Goal: Check status: Check status

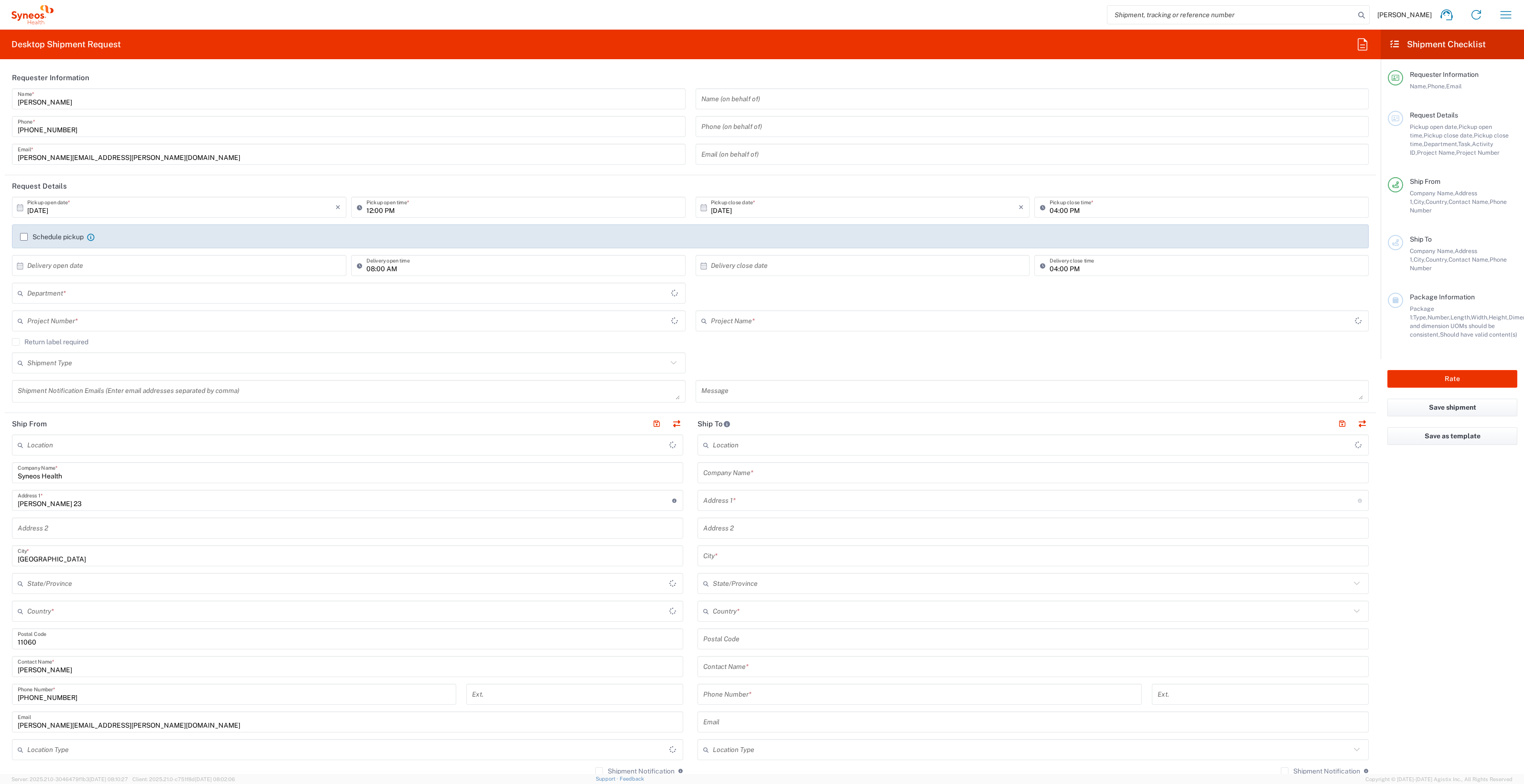
type input "Central Serbia"
type input "8350"
type input "Serbia"
type input "Syneos Health d.o.o. Beograd-Serbia"
click at [1421, 42] on h2 "Shipment Checklist" at bounding box center [1437, 44] width 97 height 11
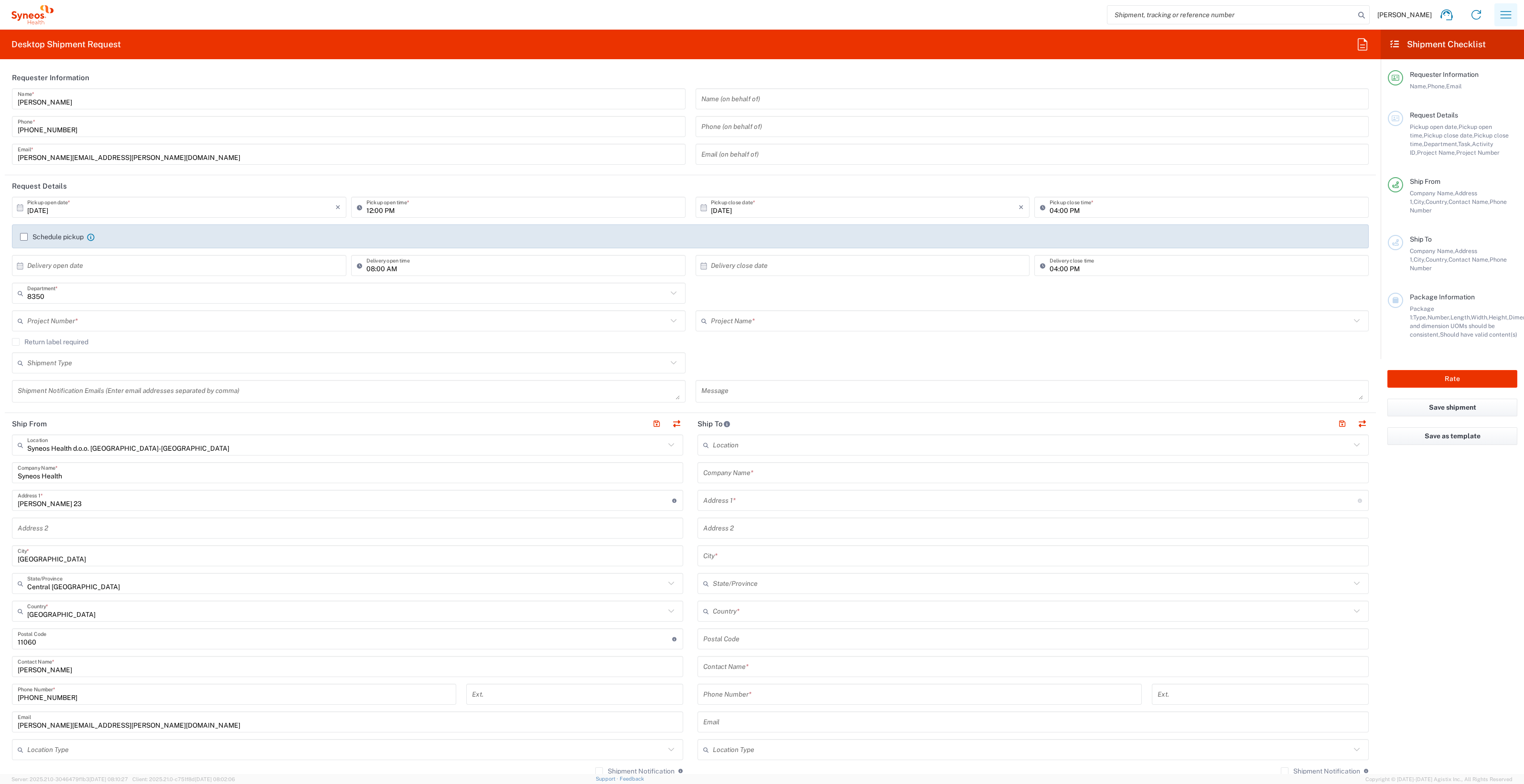
click at [1508, 18] on icon "button" at bounding box center [1506, 15] width 11 height 7
click at [1455, 117] on link "My shipments" at bounding box center [1457, 123] width 113 height 19
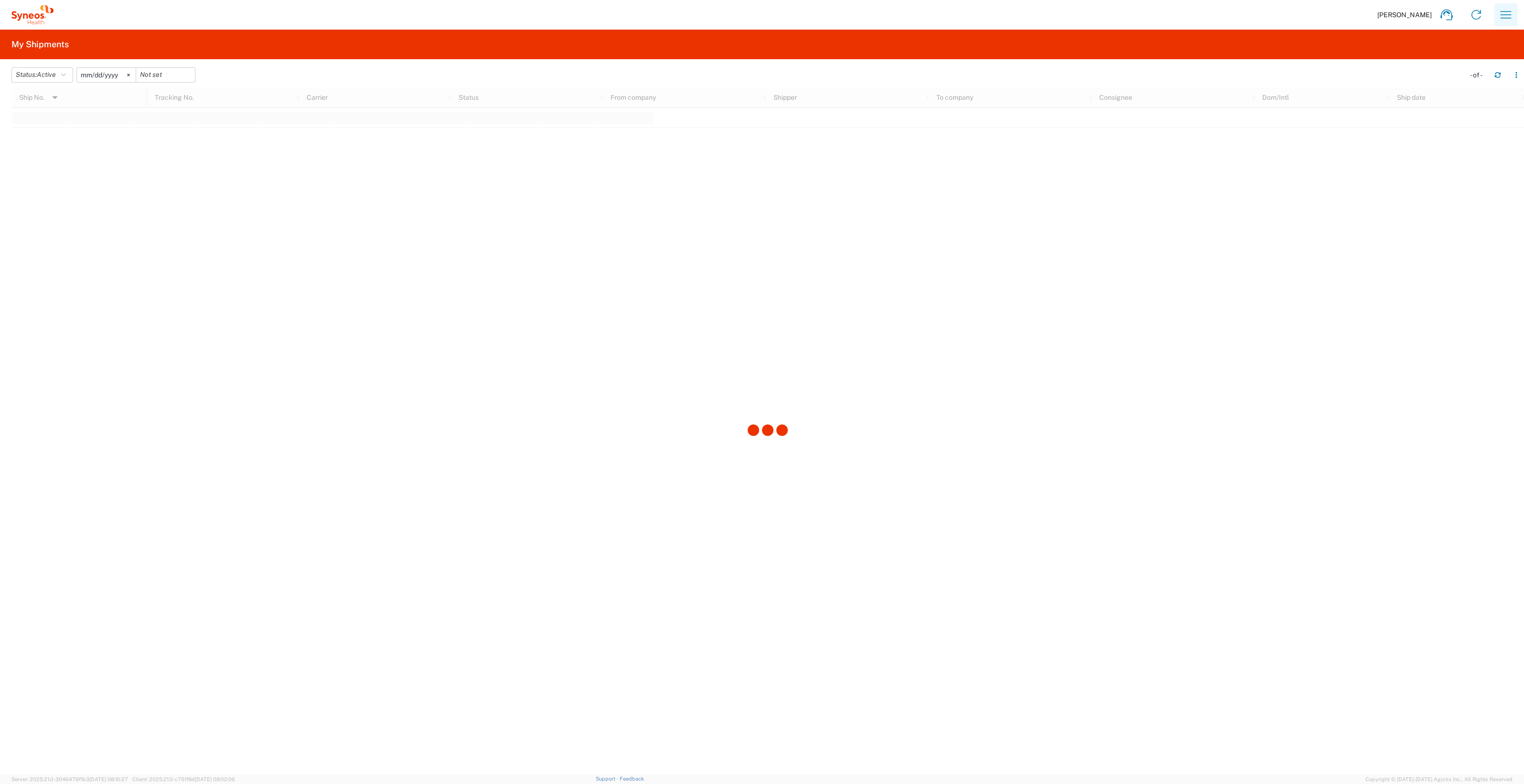
click at [1510, 15] on icon "button" at bounding box center [1506, 15] width 11 height 7
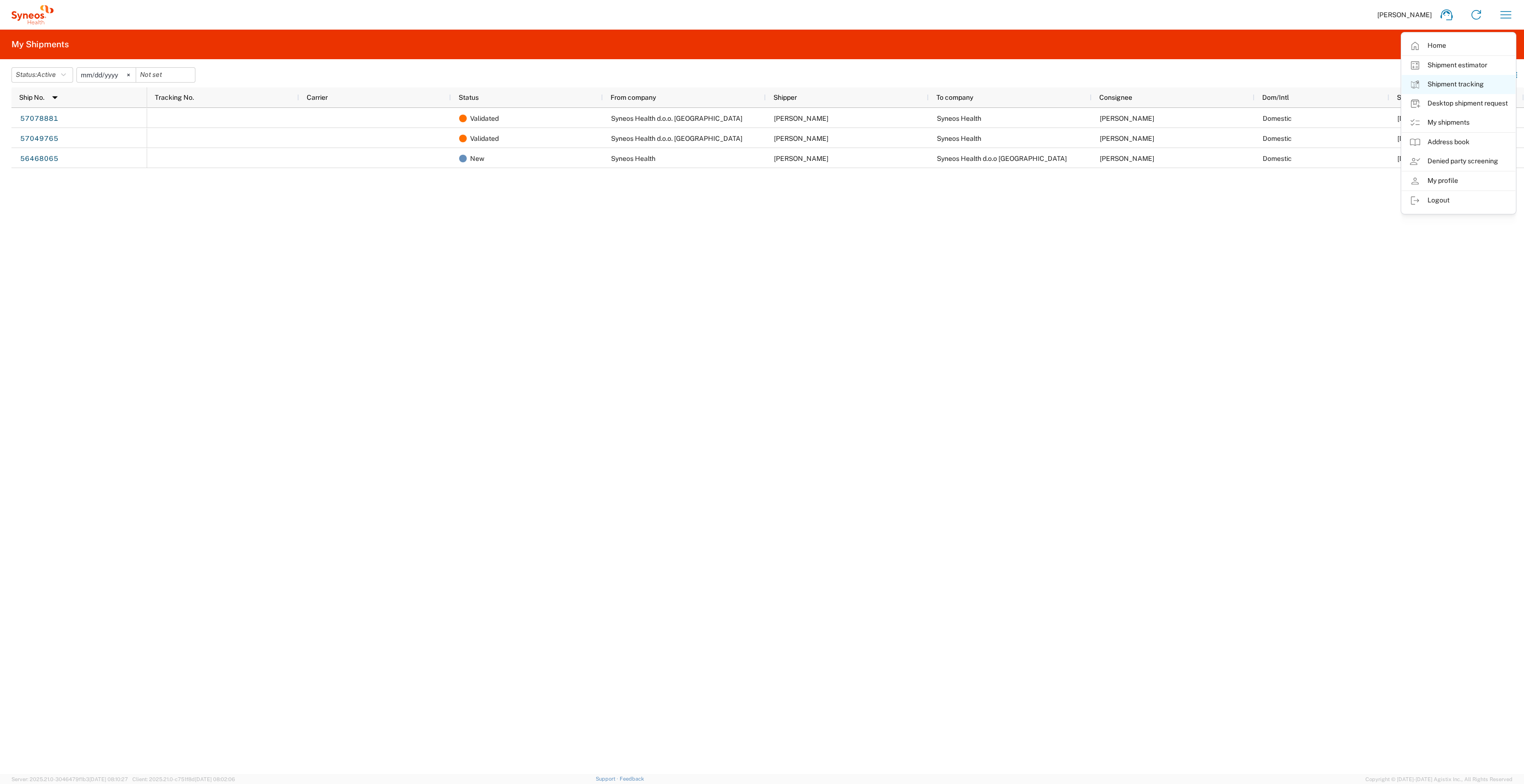
click at [1459, 81] on link "Shipment tracking" at bounding box center [1457, 84] width 113 height 19
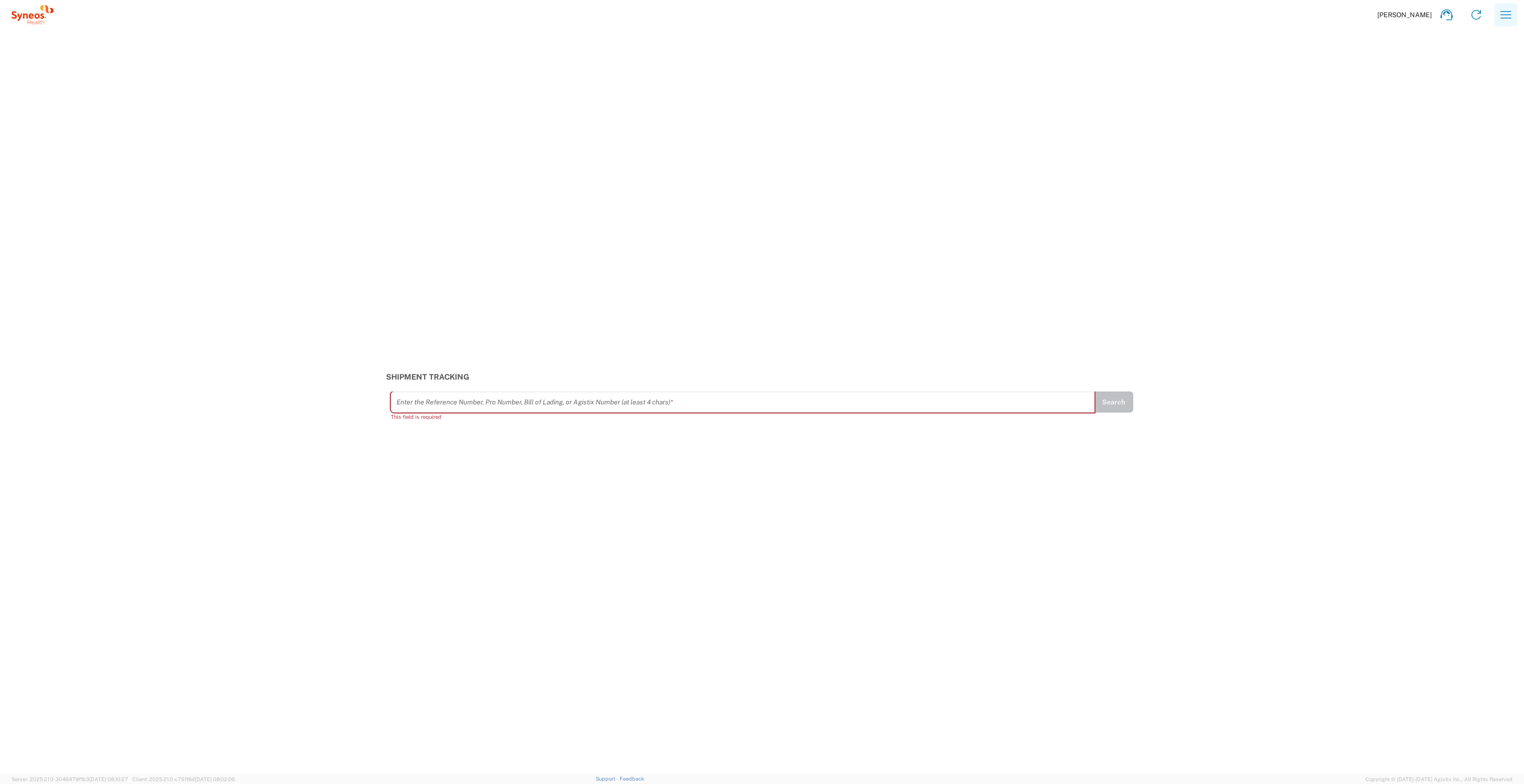
click at [1509, 15] on icon "button" at bounding box center [1506, 15] width 11 height 7
click at [1438, 118] on link "My shipments" at bounding box center [1457, 123] width 113 height 19
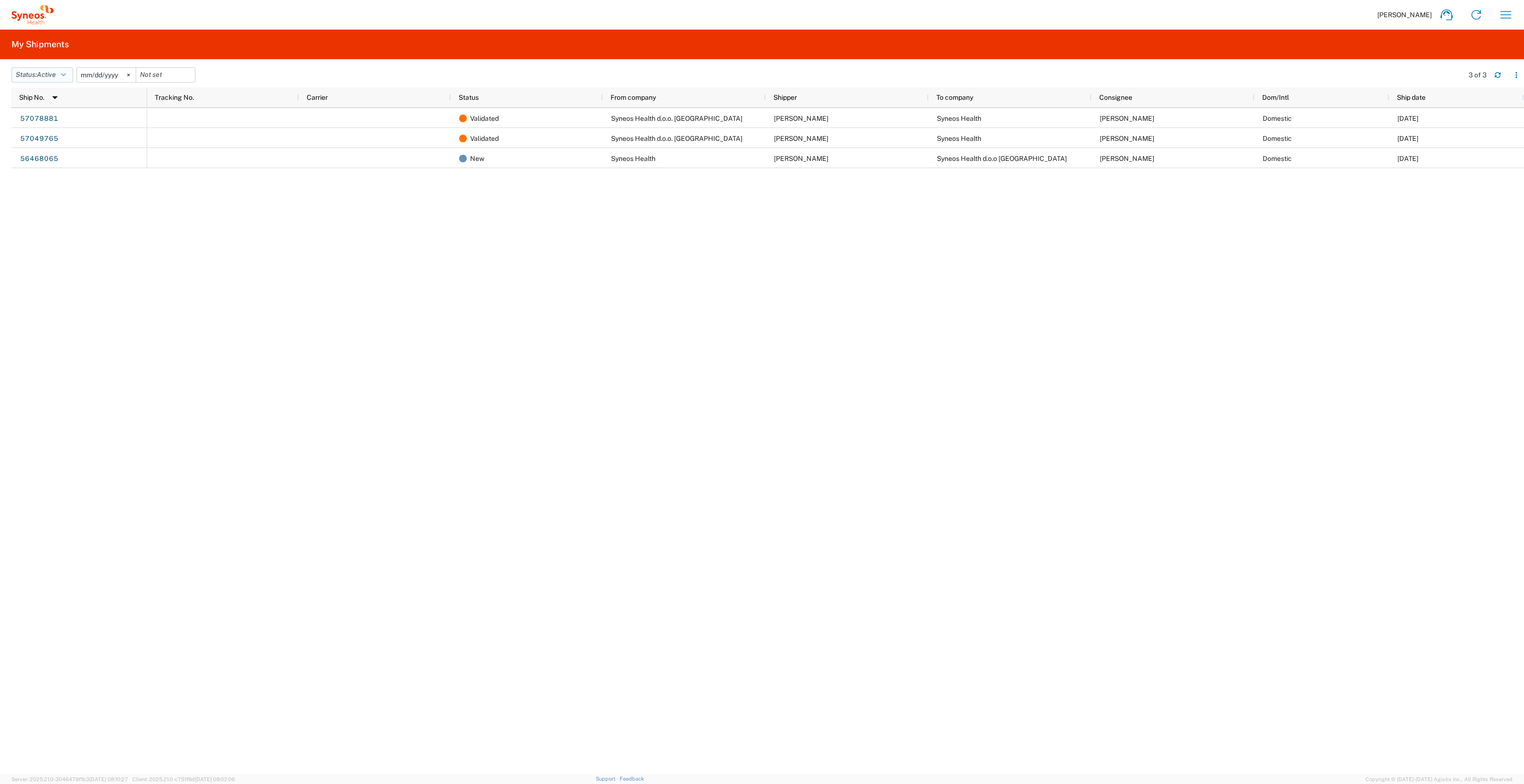
click at [66, 75] on icon "button" at bounding box center [63, 74] width 5 height 7
click at [52, 122] on span "All" at bounding box center [67, 126] width 112 height 15
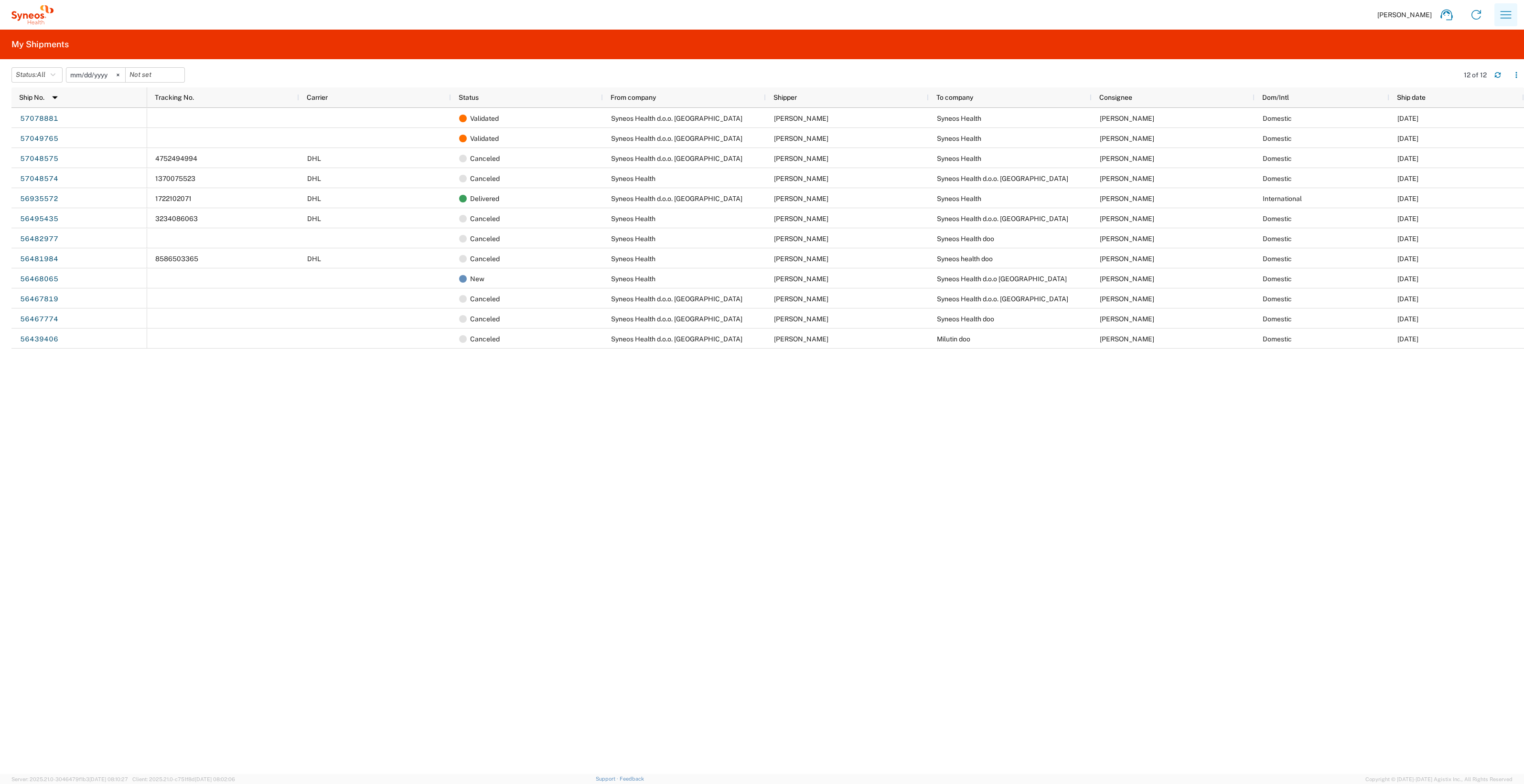
click at [1500, 8] on icon "button" at bounding box center [1505, 15] width 15 height 15
click at [1457, 87] on link "Shipment tracking" at bounding box center [1457, 84] width 113 height 19
